Goal: Transaction & Acquisition: Book appointment/travel/reservation

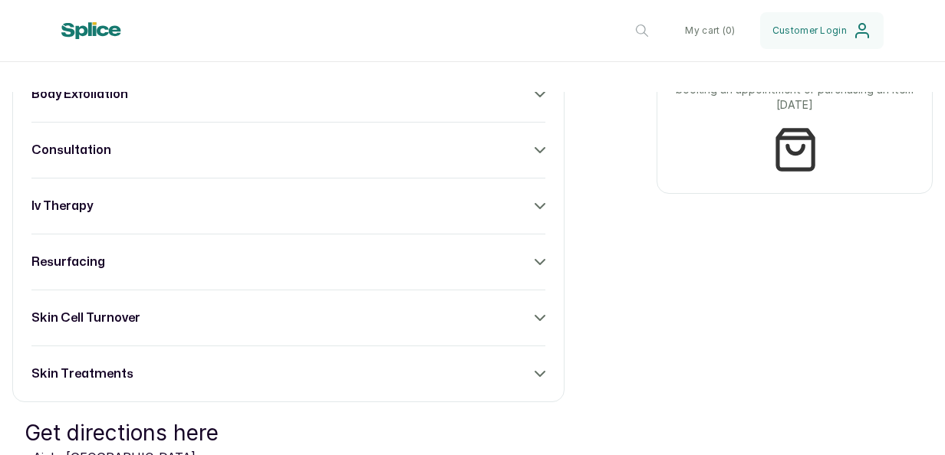
scroll to position [690, 0]
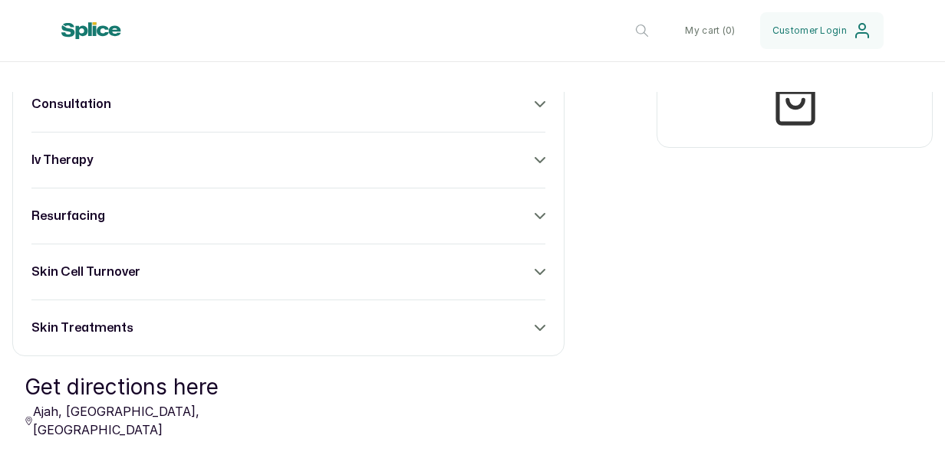
click at [534, 267] on icon at bounding box center [539, 272] width 11 height 11
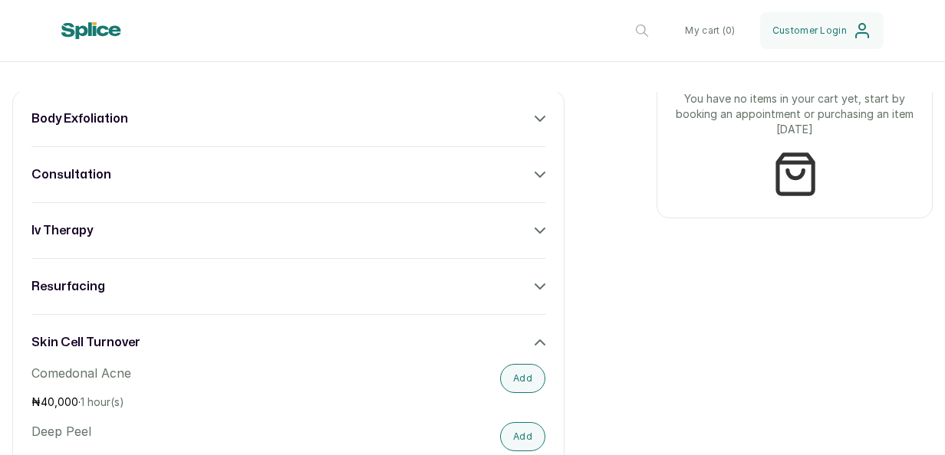
scroll to position [613, 0]
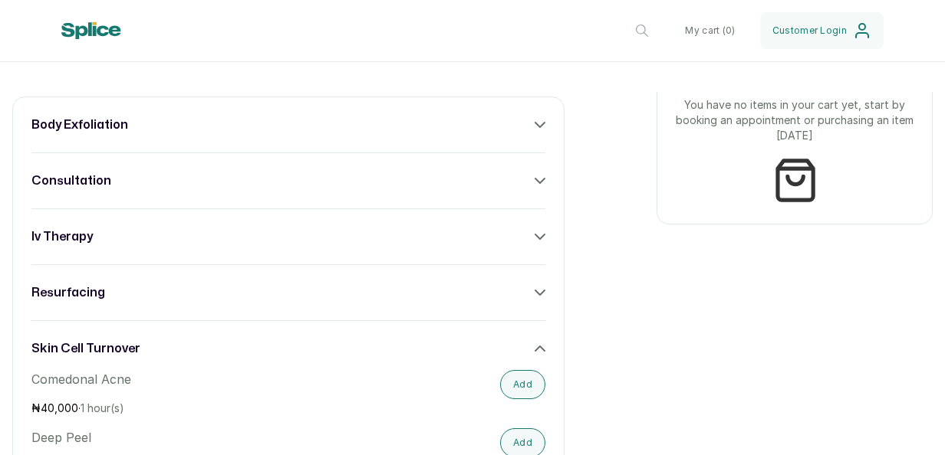
click at [534, 288] on icon at bounding box center [539, 293] width 11 height 11
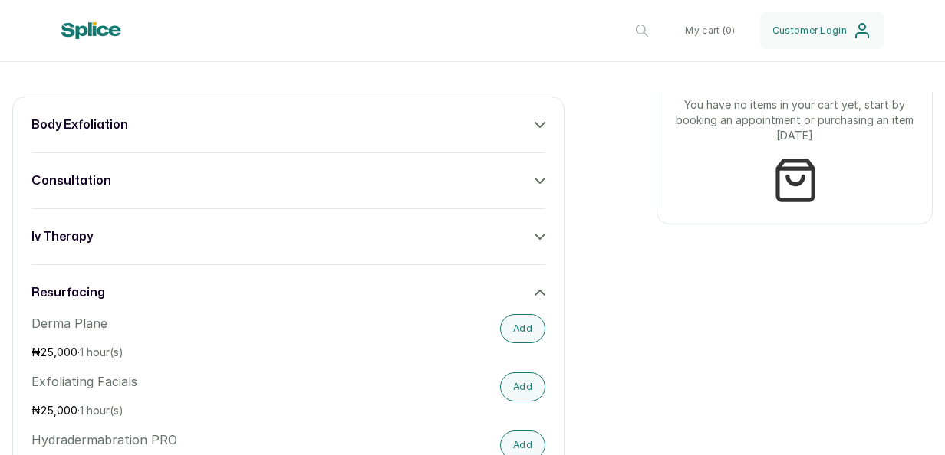
click at [490, 237] on div "iv therapy" at bounding box center [288, 237] width 514 height 18
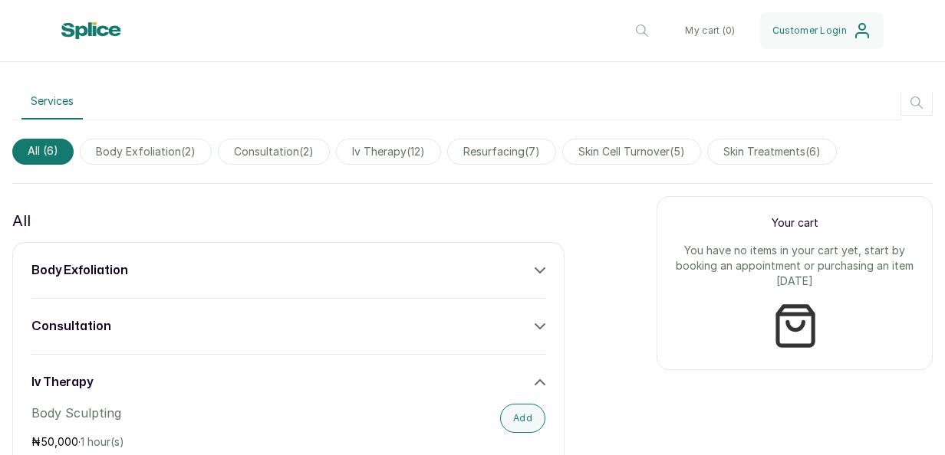
scroll to position [460, 0]
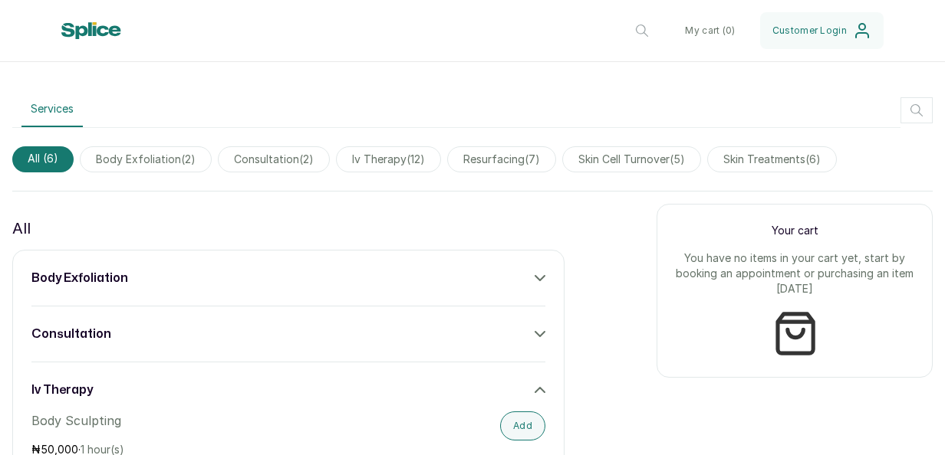
click at [386, 330] on div "consultation" at bounding box center [288, 334] width 514 height 18
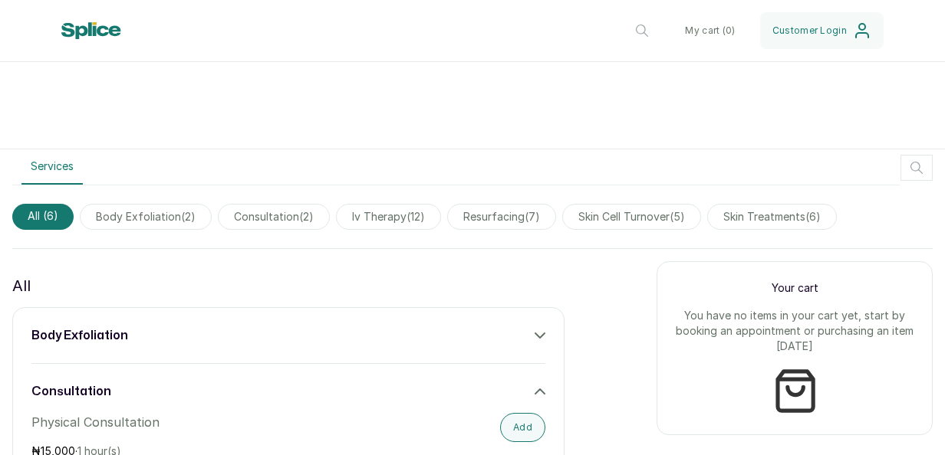
scroll to position [383, 0]
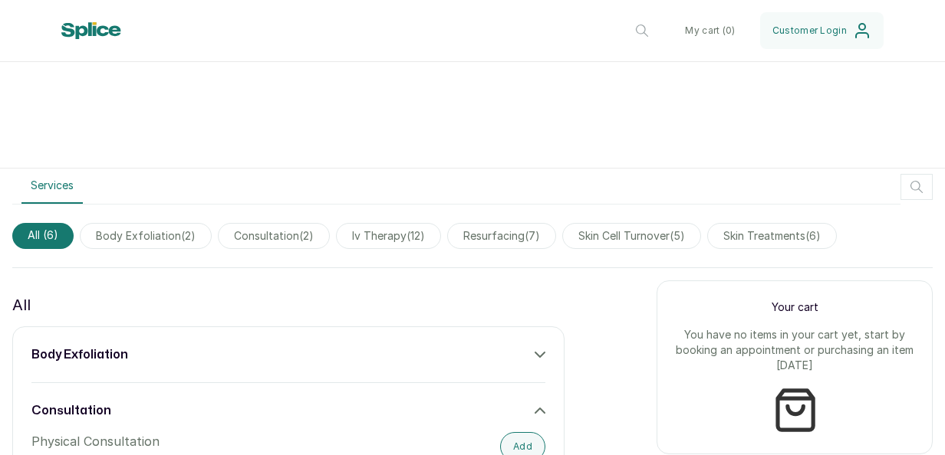
click at [519, 353] on div "body exfoliation" at bounding box center [288, 355] width 514 height 18
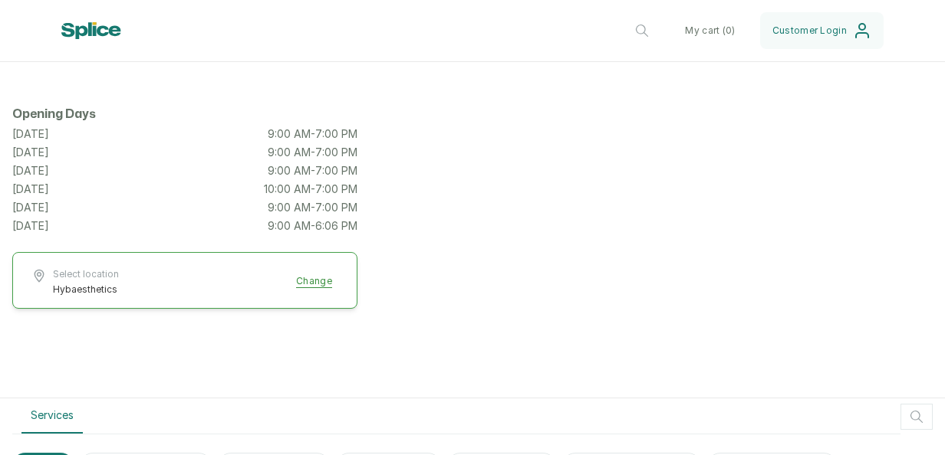
scroll to position [0, 0]
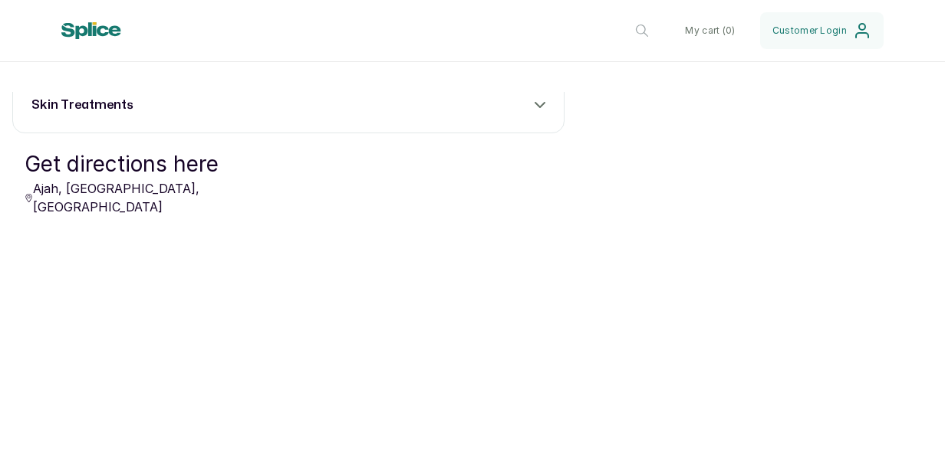
scroll to position [920, 0]
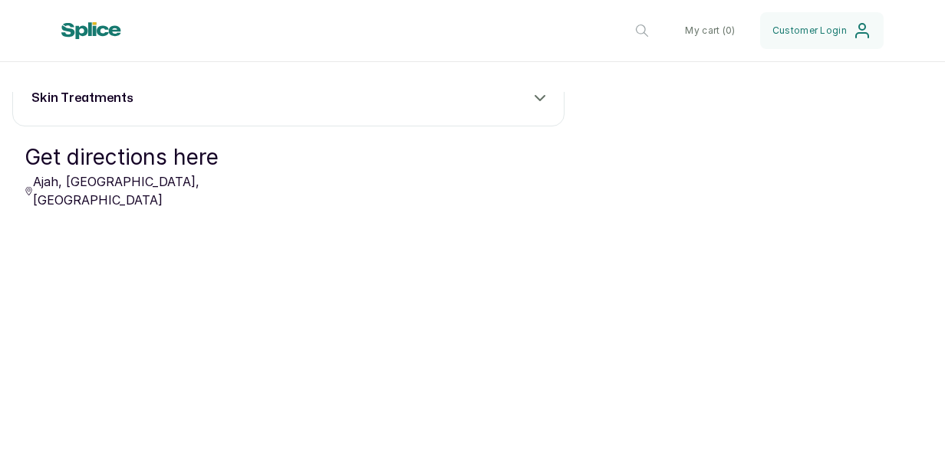
click at [450, 95] on div "skin treatments" at bounding box center [288, 98] width 514 height 18
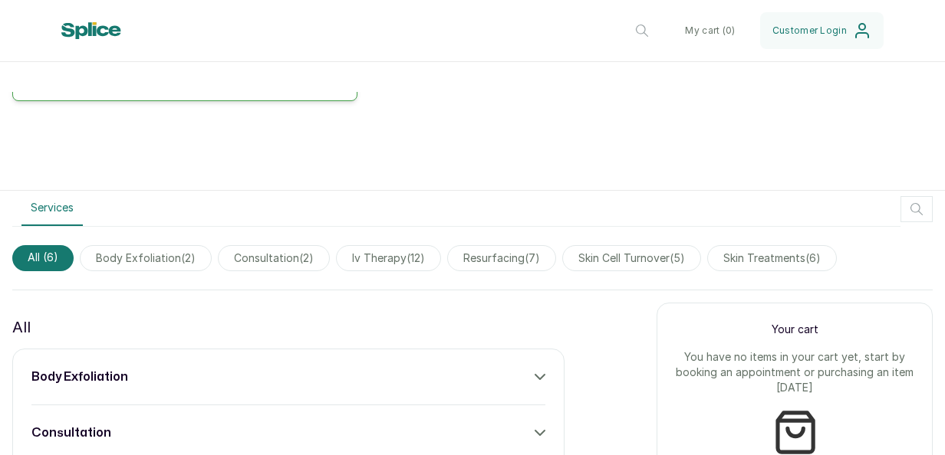
scroll to position [307, 0]
